Goal: Navigation & Orientation: Understand site structure

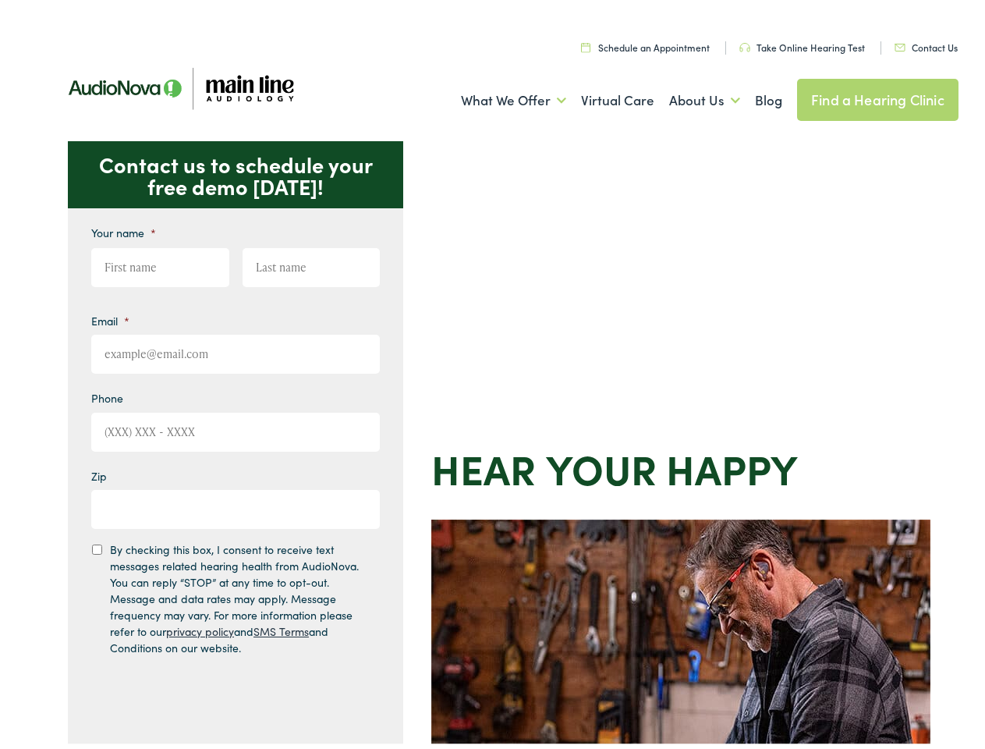
click at [492, 374] on div "Contact us to schedule your free demo today! Give us a call 888-480-2052 Email …" at bounding box center [499, 679] width 999 height 1085
click at [499, 96] on link "What We Offer" at bounding box center [513, 96] width 105 height 58
click at [688, 96] on link "About Us" at bounding box center [704, 96] width 71 height 58
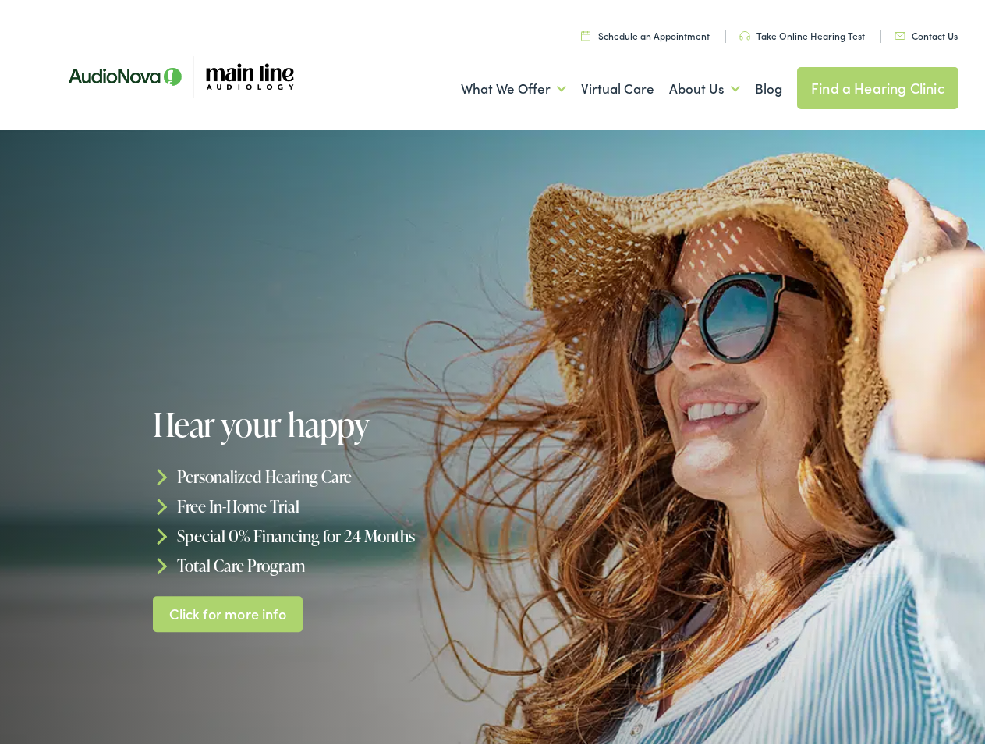
click at [492, 374] on div at bounding box center [492, 437] width 985 height 624
click at [499, 84] on link "What We Offer" at bounding box center [513, 84] width 105 height 58
click at [688, 84] on link "About Us" at bounding box center [704, 84] width 71 height 58
click at [492, 437] on h1 "Hear your happy" at bounding box center [325, 420] width 345 height 36
